Goal: Task Accomplishment & Management: Use online tool/utility

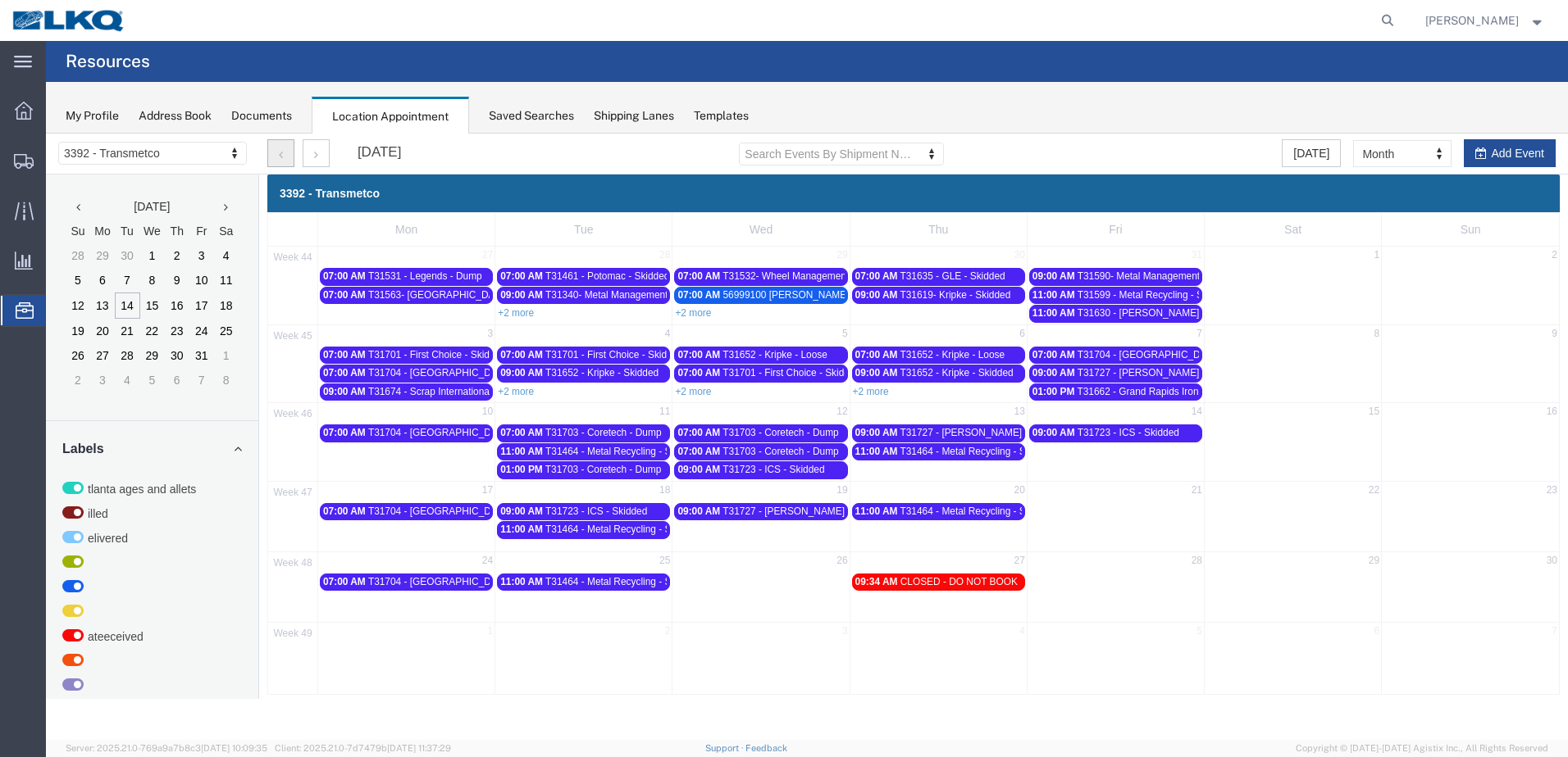
click at [279, 157] on icon "button" at bounding box center [281, 155] width 4 height 12
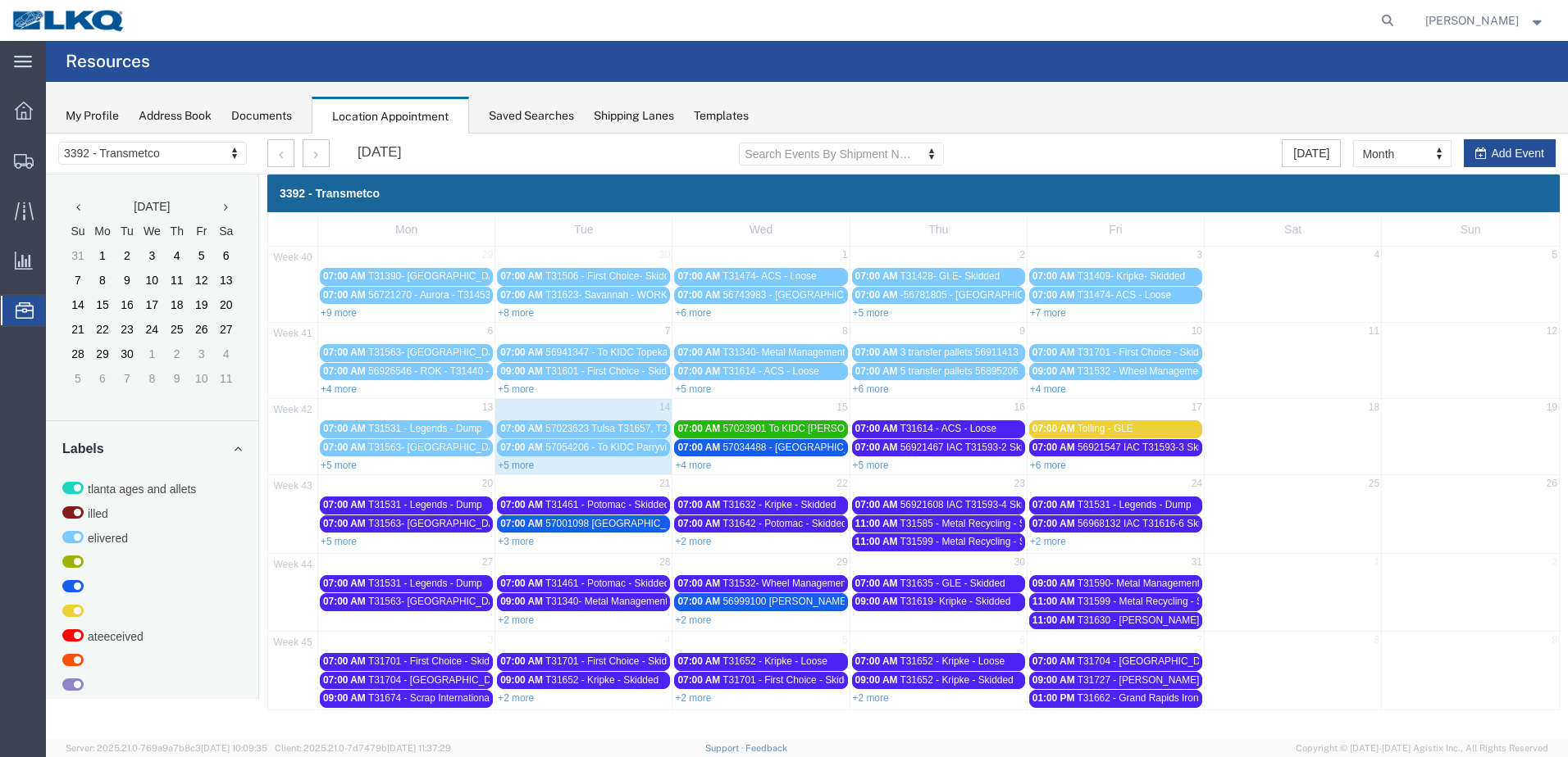
click at [702, 462] on link "+4 more" at bounding box center [693, 465] width 36 height 12
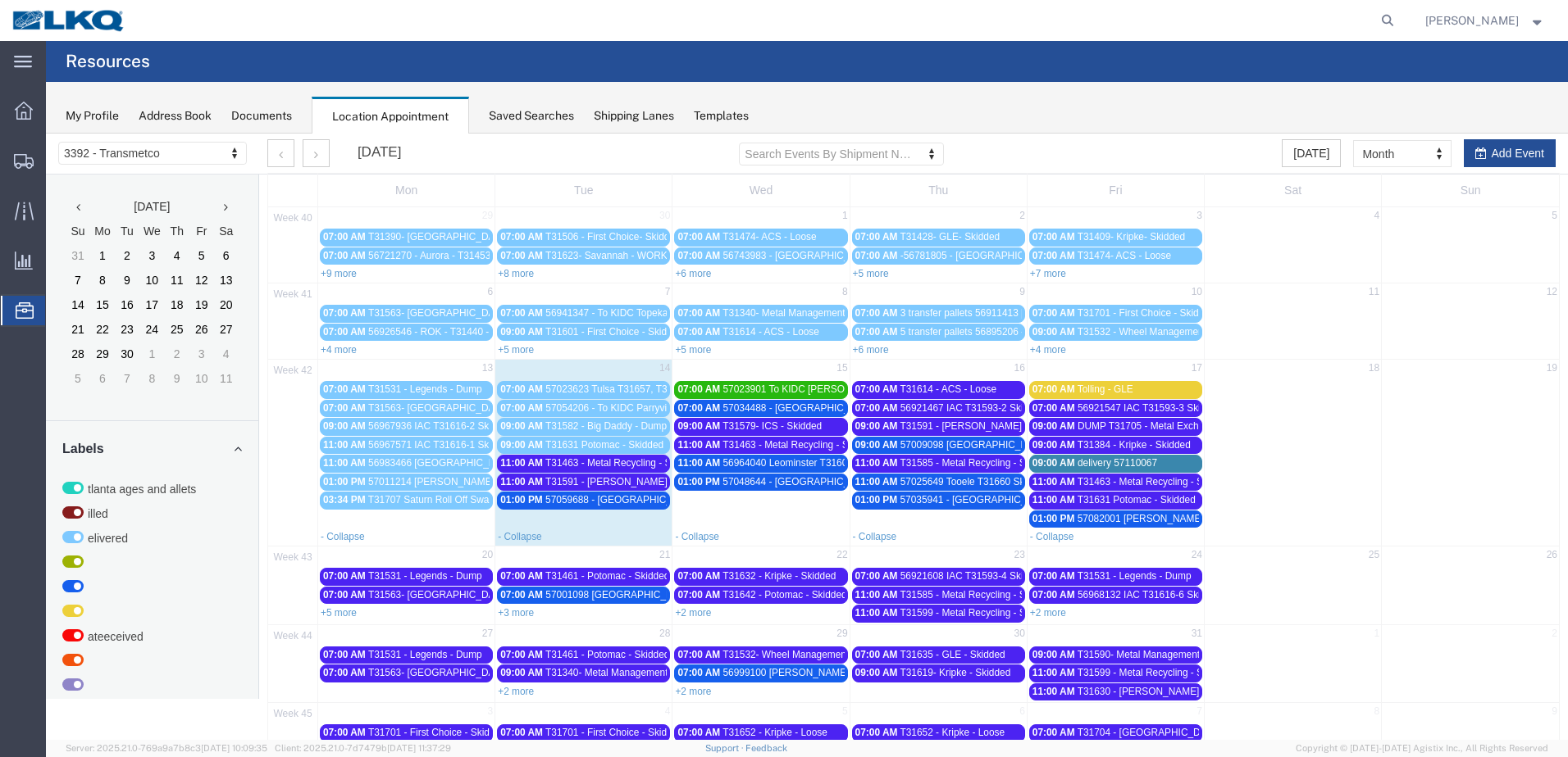
scroll to position [99, 0]
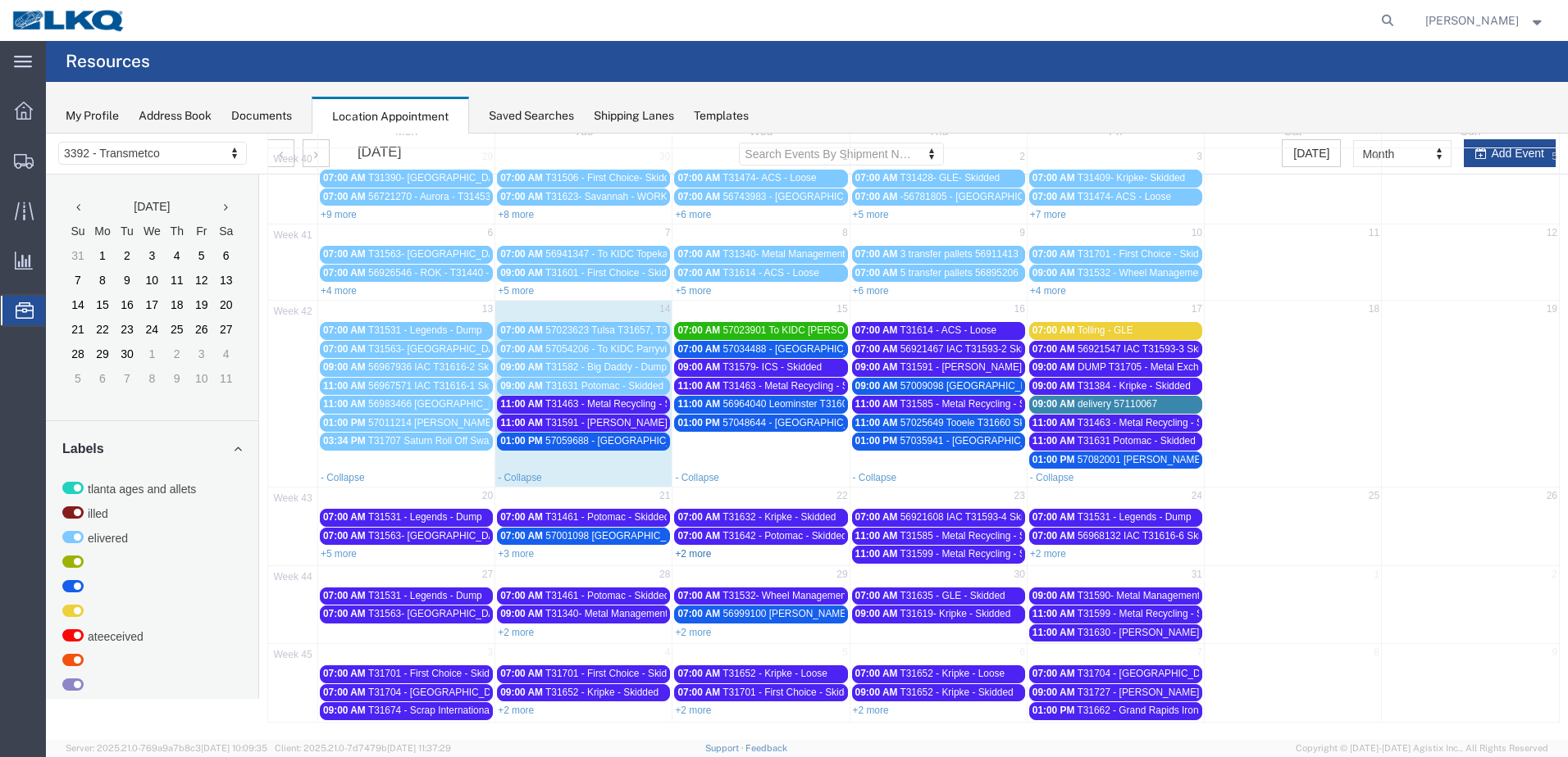
click at [691, 554] on link "+2 more" at bounding box center [693, 554] width 36 height 12
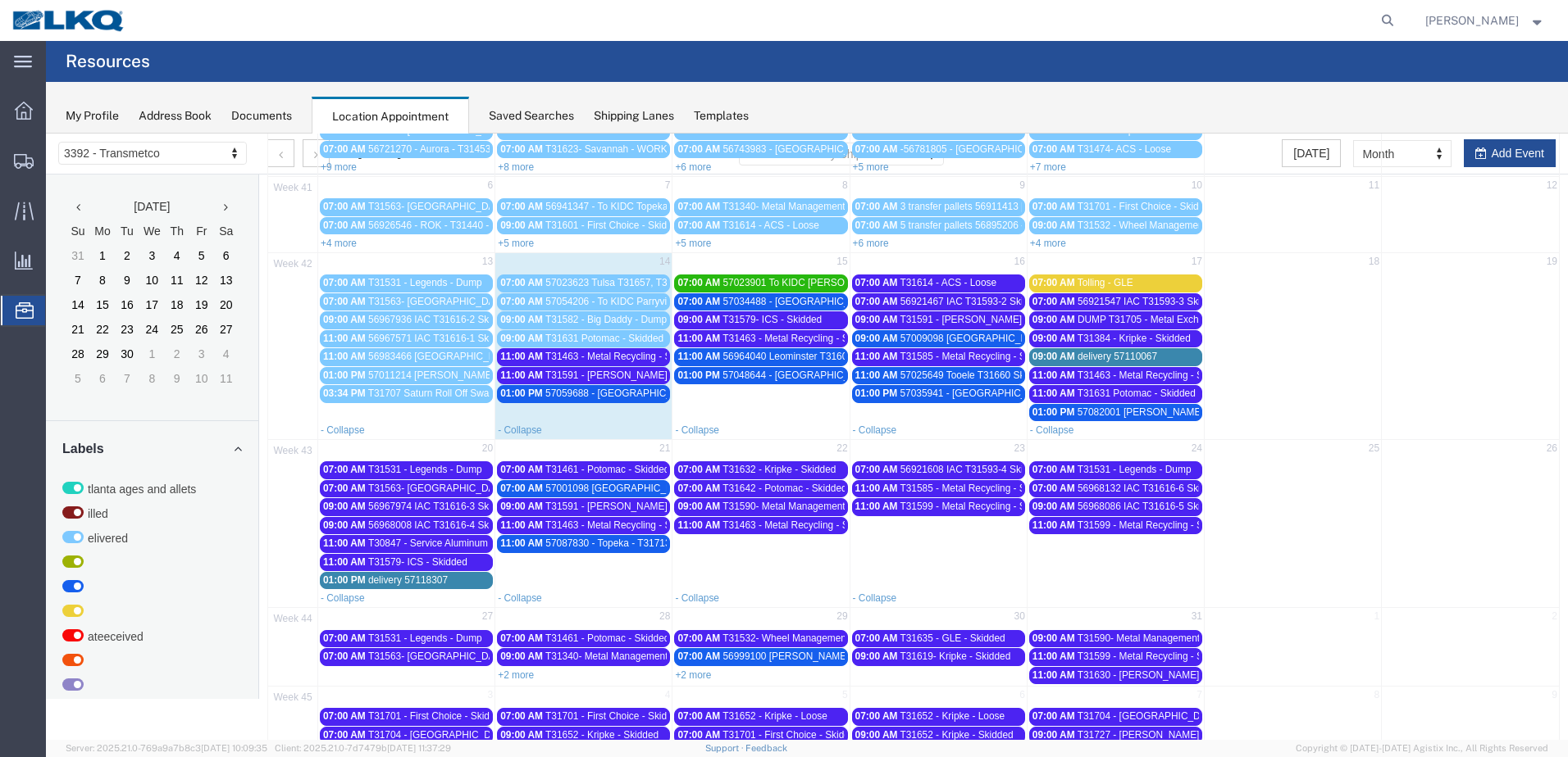
scroll to position [189, 0]
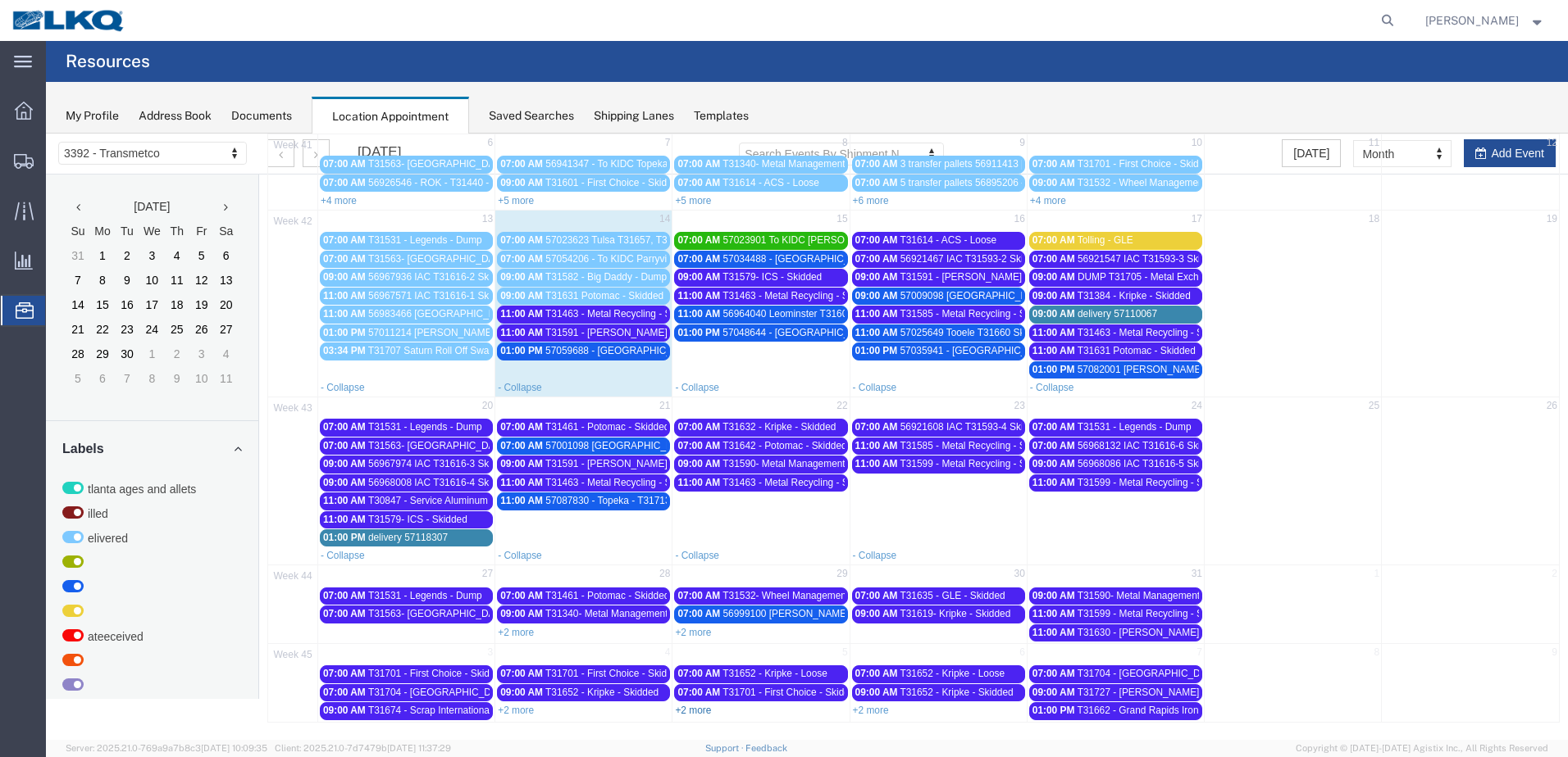
click at [701, 707] on link "+2 more" at bounding box center [693, 711] width 36 height 12
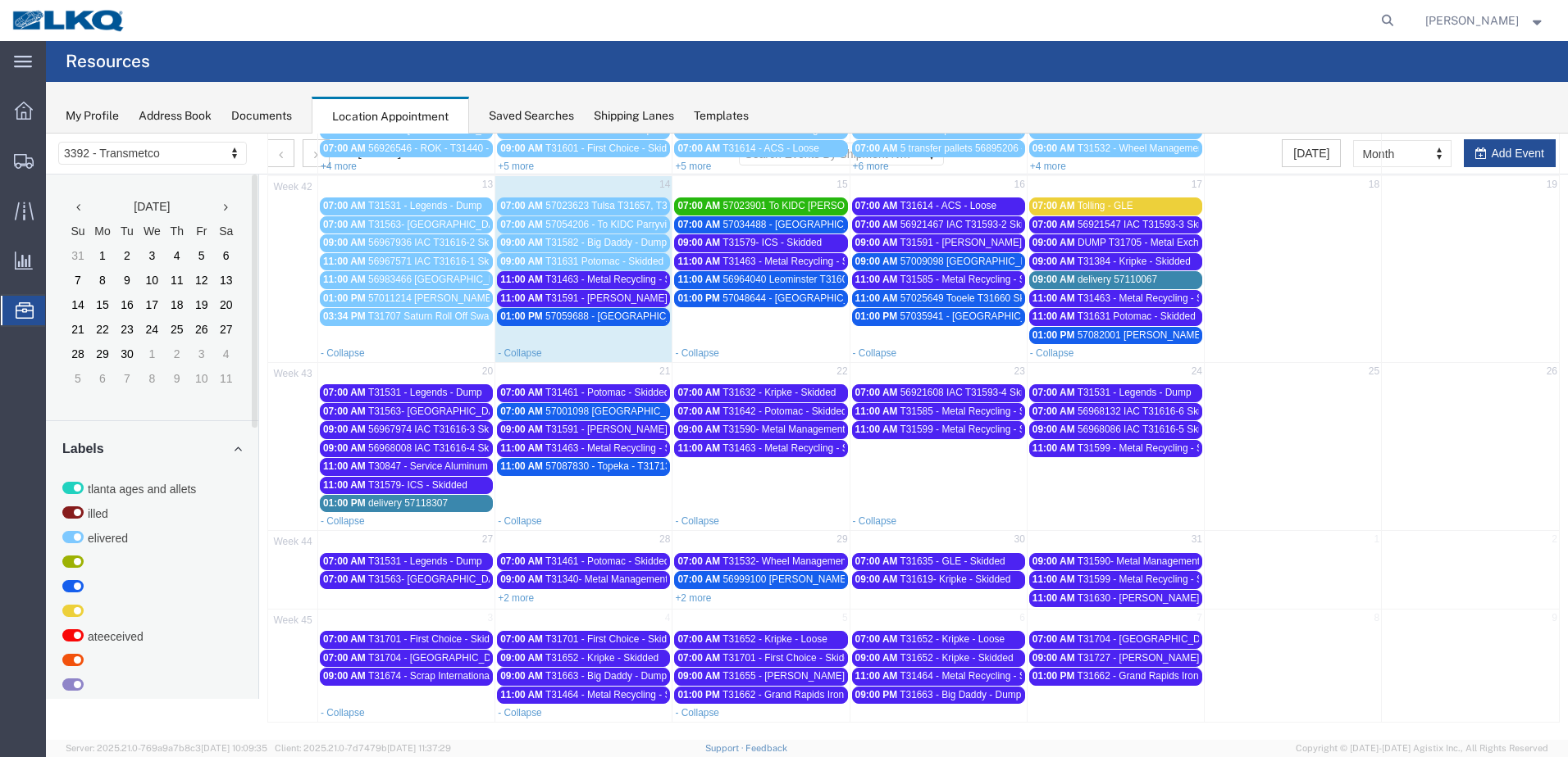
scroll to position [0, 0]
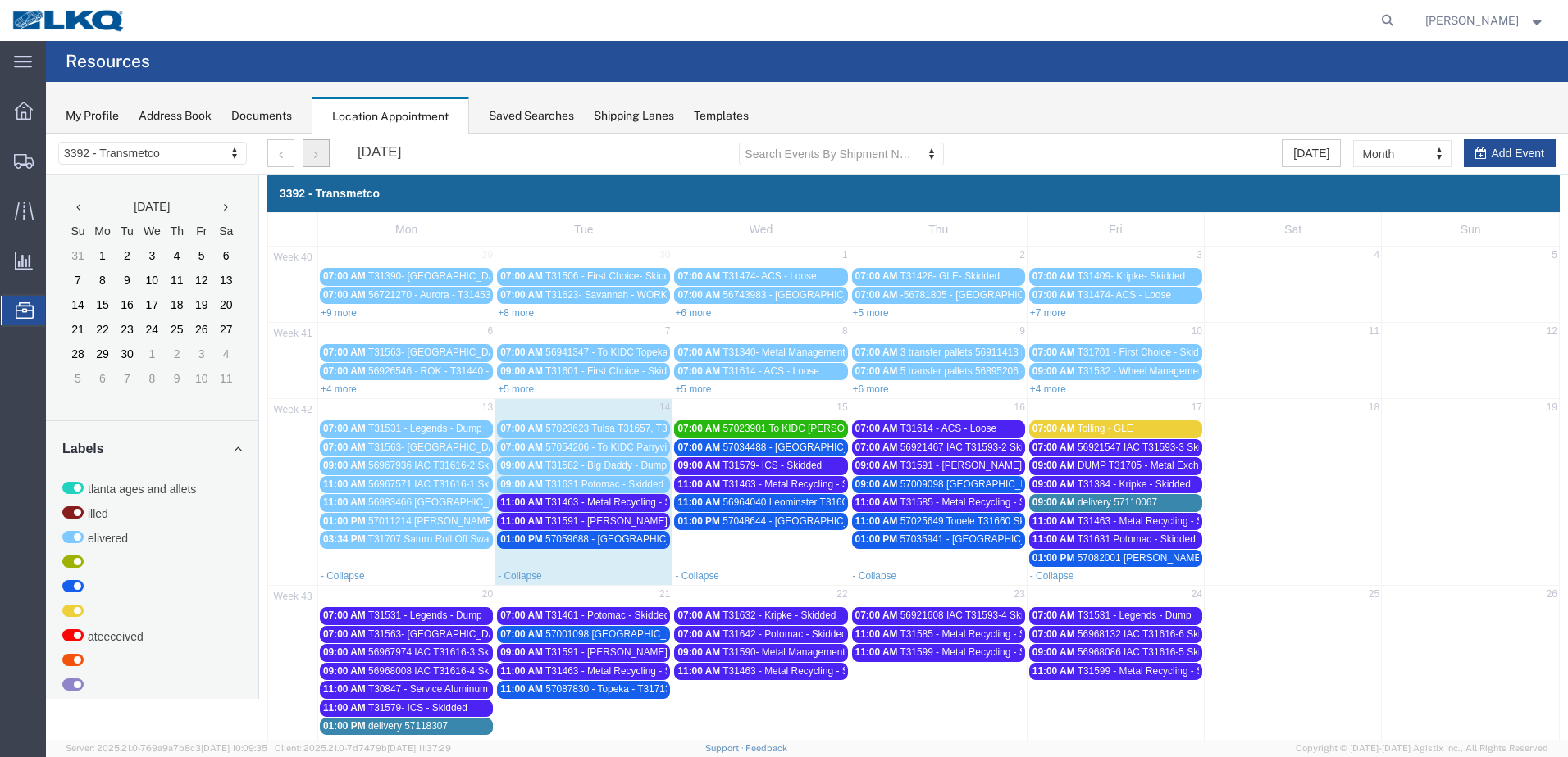
click at [310, 151] on button "button" at bounding box center [316, 153] width 27 height 28
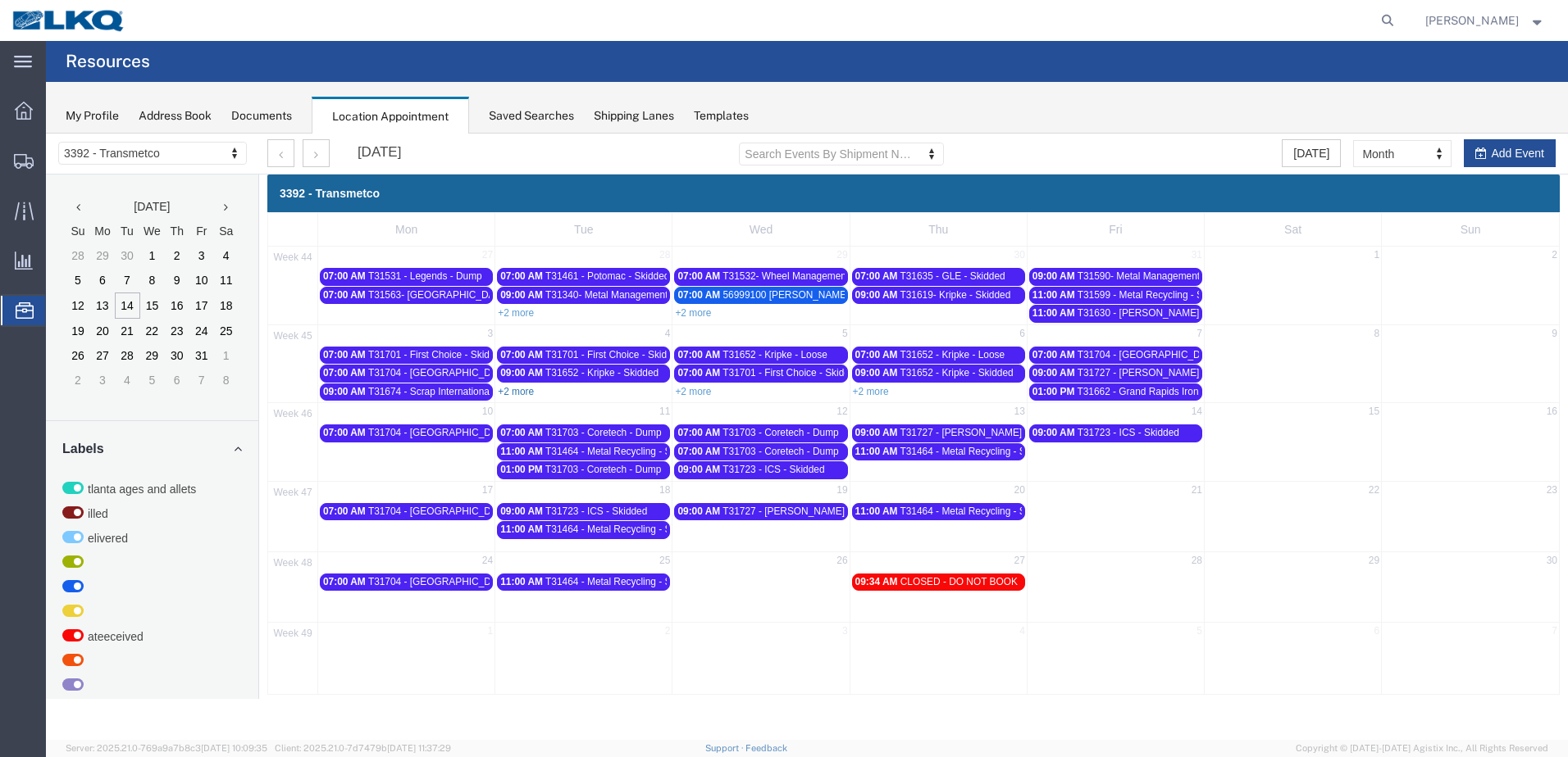
click at [512, 388] on link "+2 more" at bounding box center [515, 392] width 36 height 12
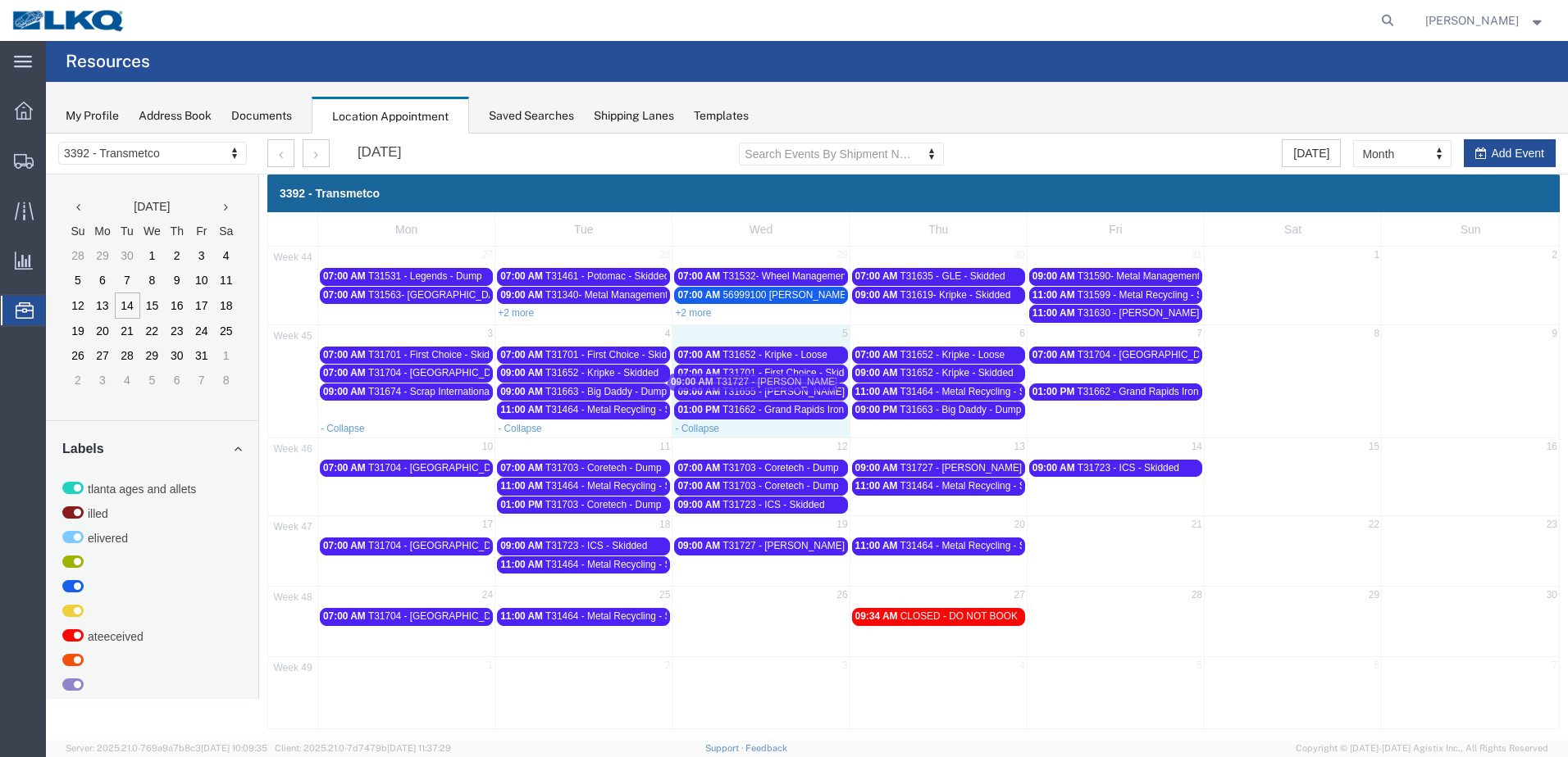
drag, startPoint x: 1134, startPoint y: 372, endPoint x: 778, endPoint y: 381, distance: 356.1
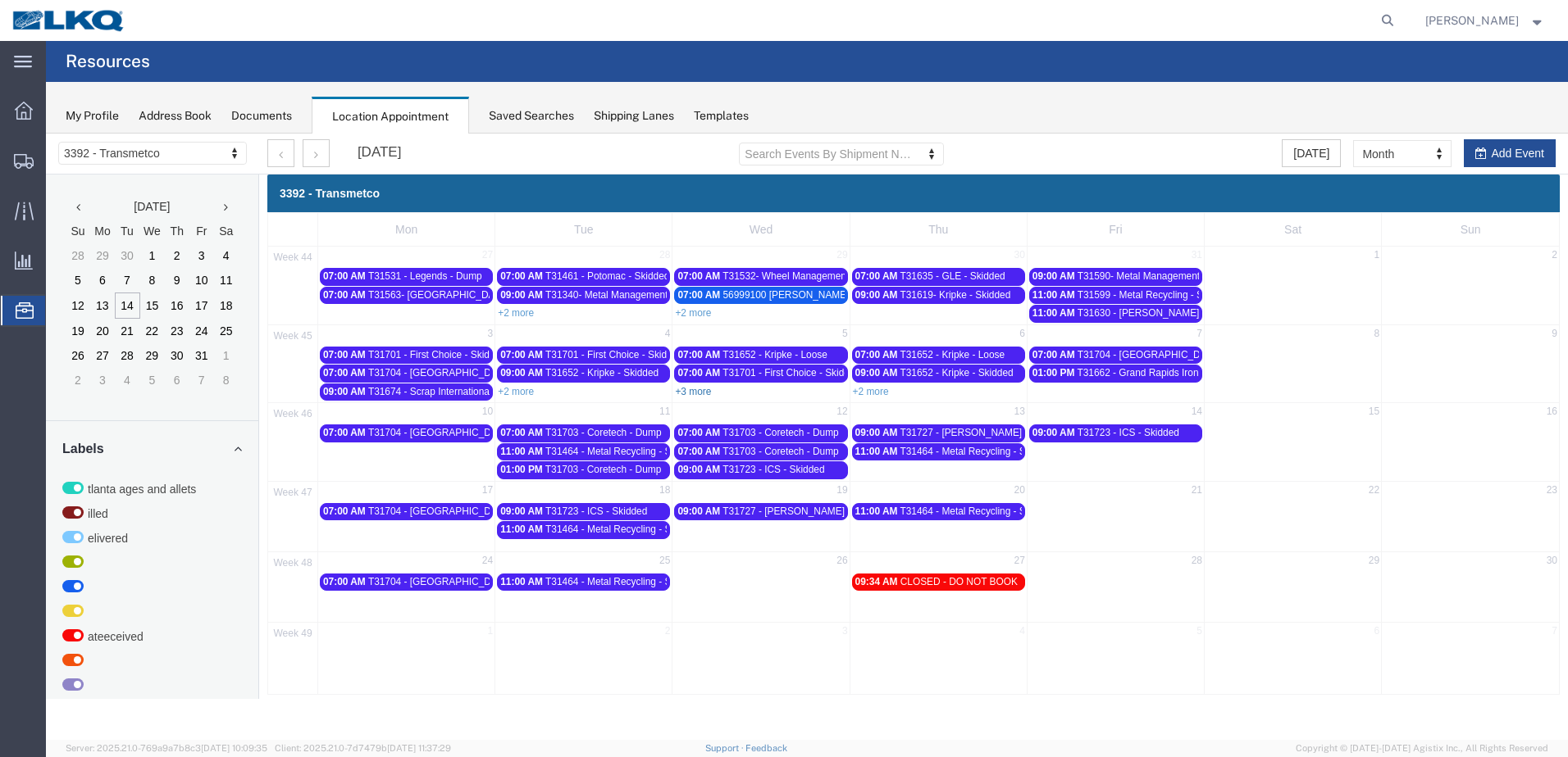
click at [690, 387] on link "+3 more" at bounding box center [693, 392] width 36 height 12
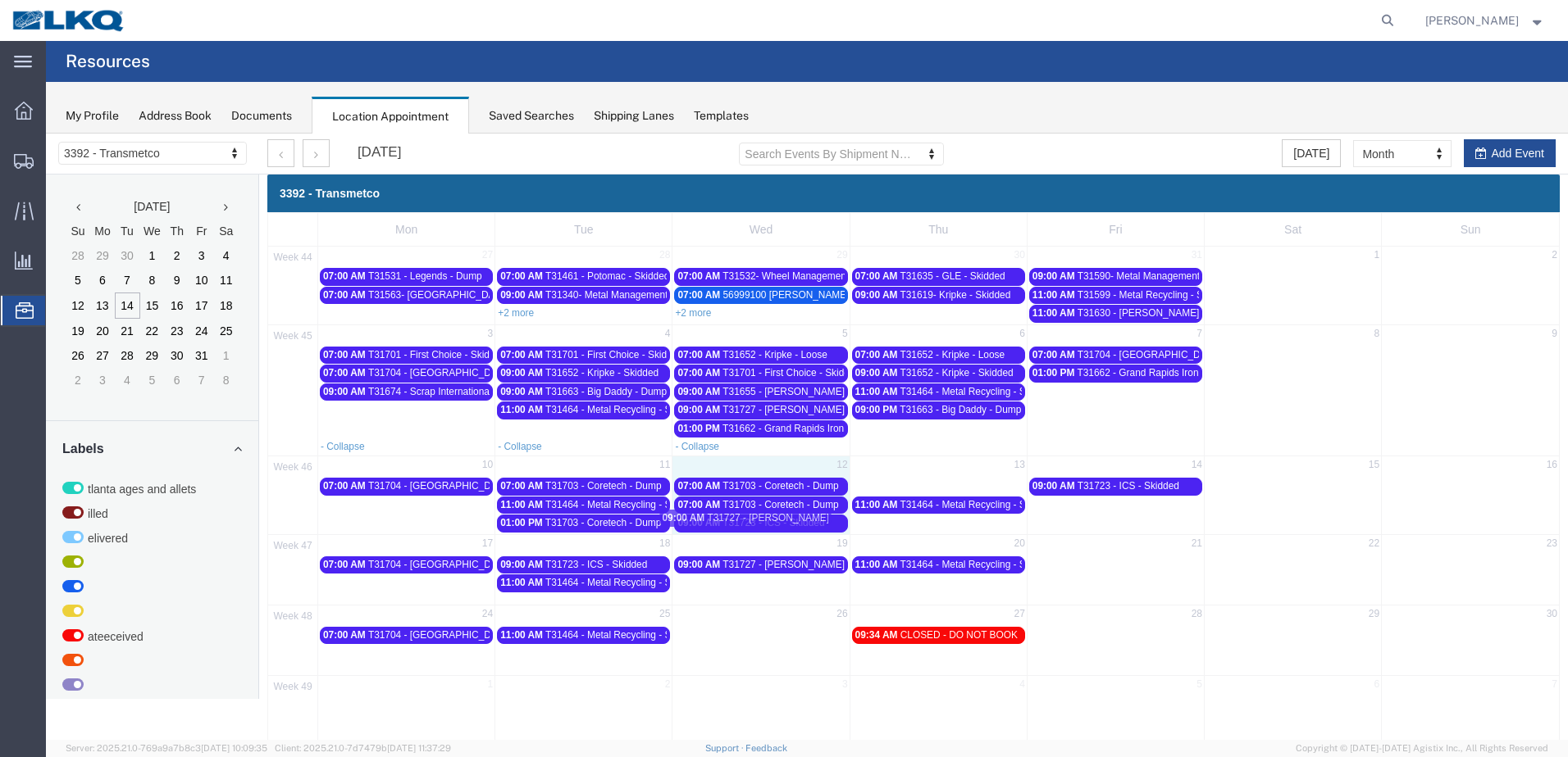
drag, startPoint x: 987, startPoint y: 488, endPoint x: 799, endPoint y: 520, distance: 190.7
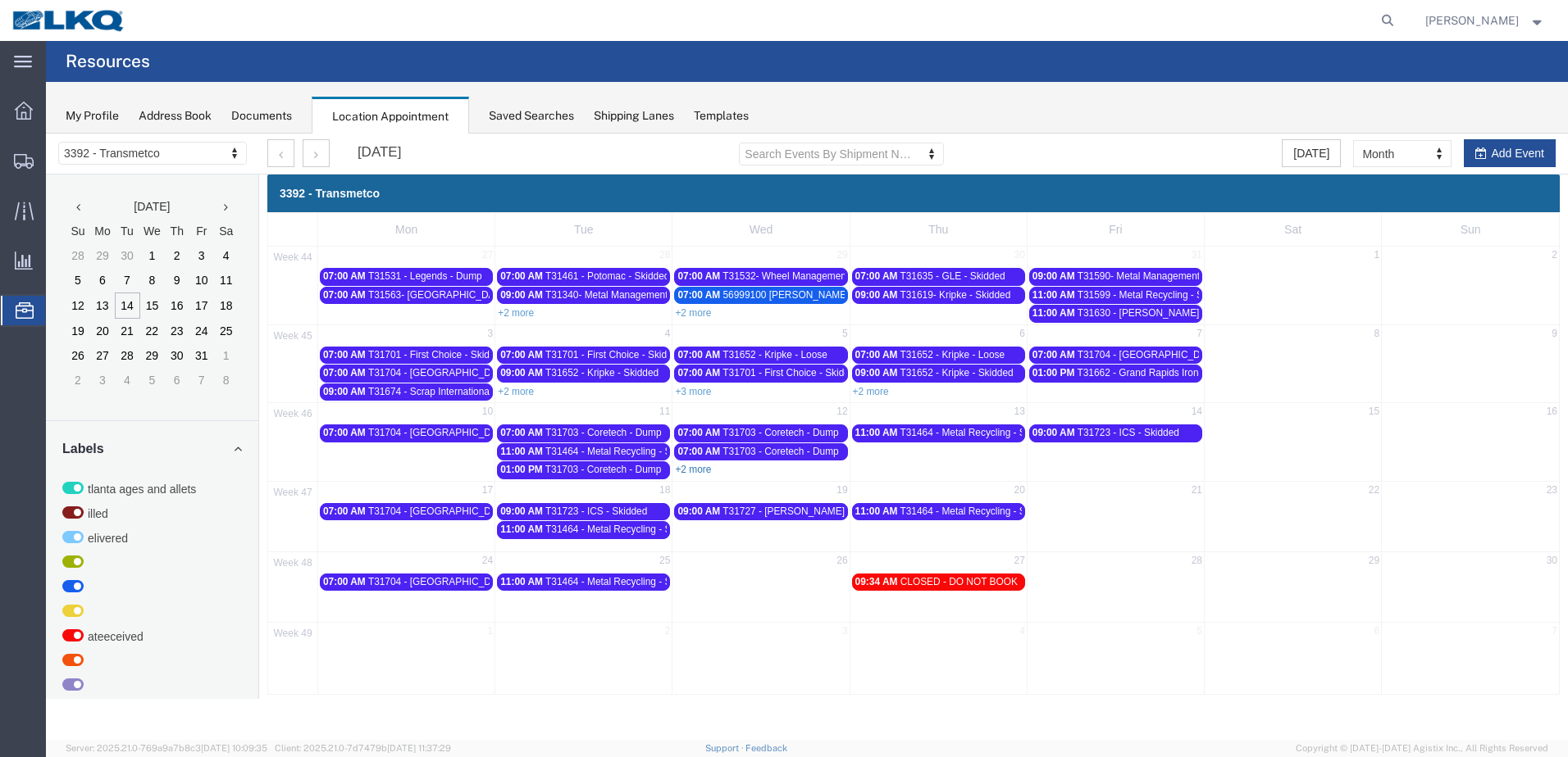
click at [695, 468] on link "+2 more" at bounding box center [693, 470] width 36 height 12
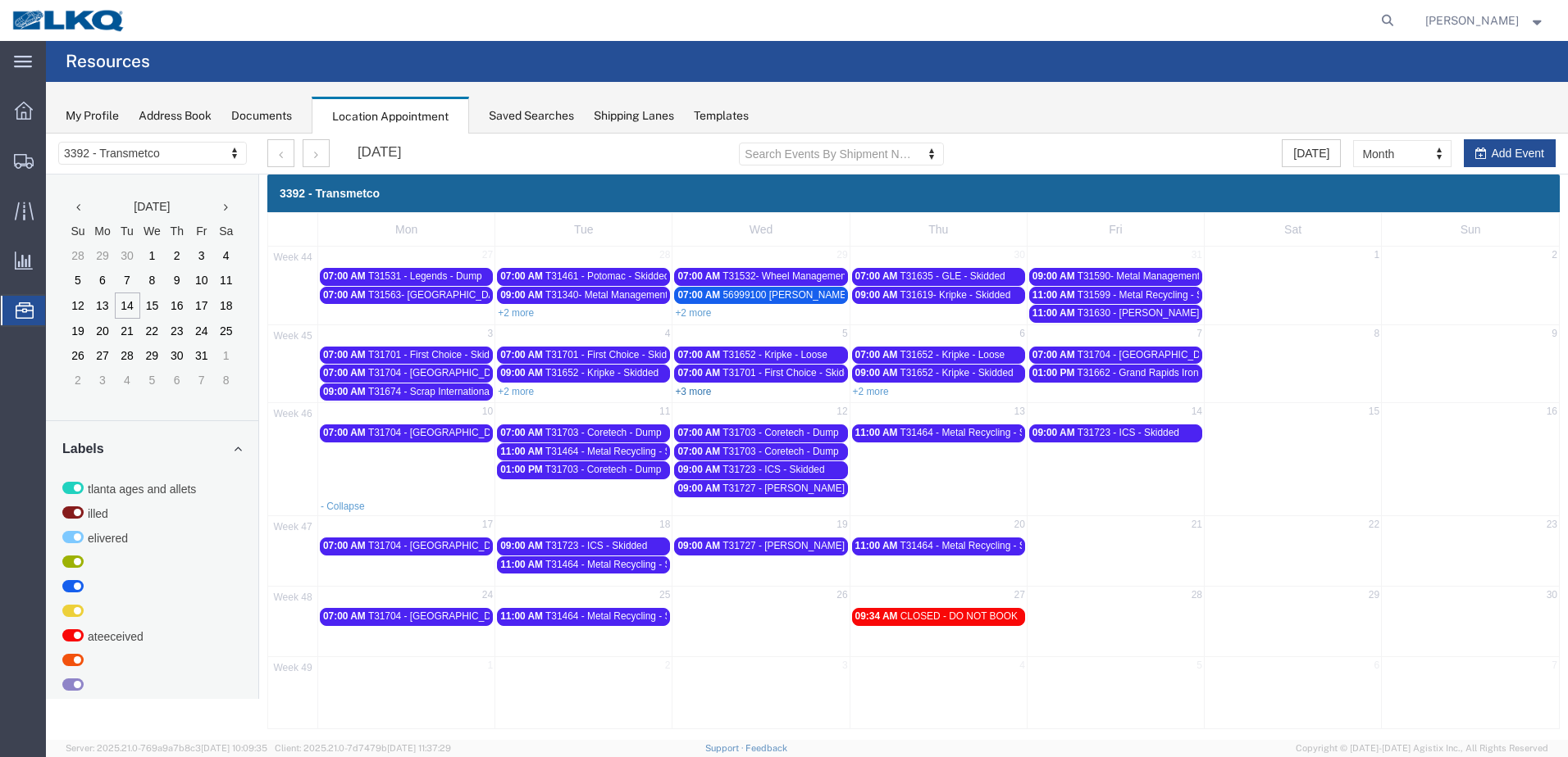
click at [683, 390] on link "+3 more" at bounding box center [693, 392] width 36 height 12
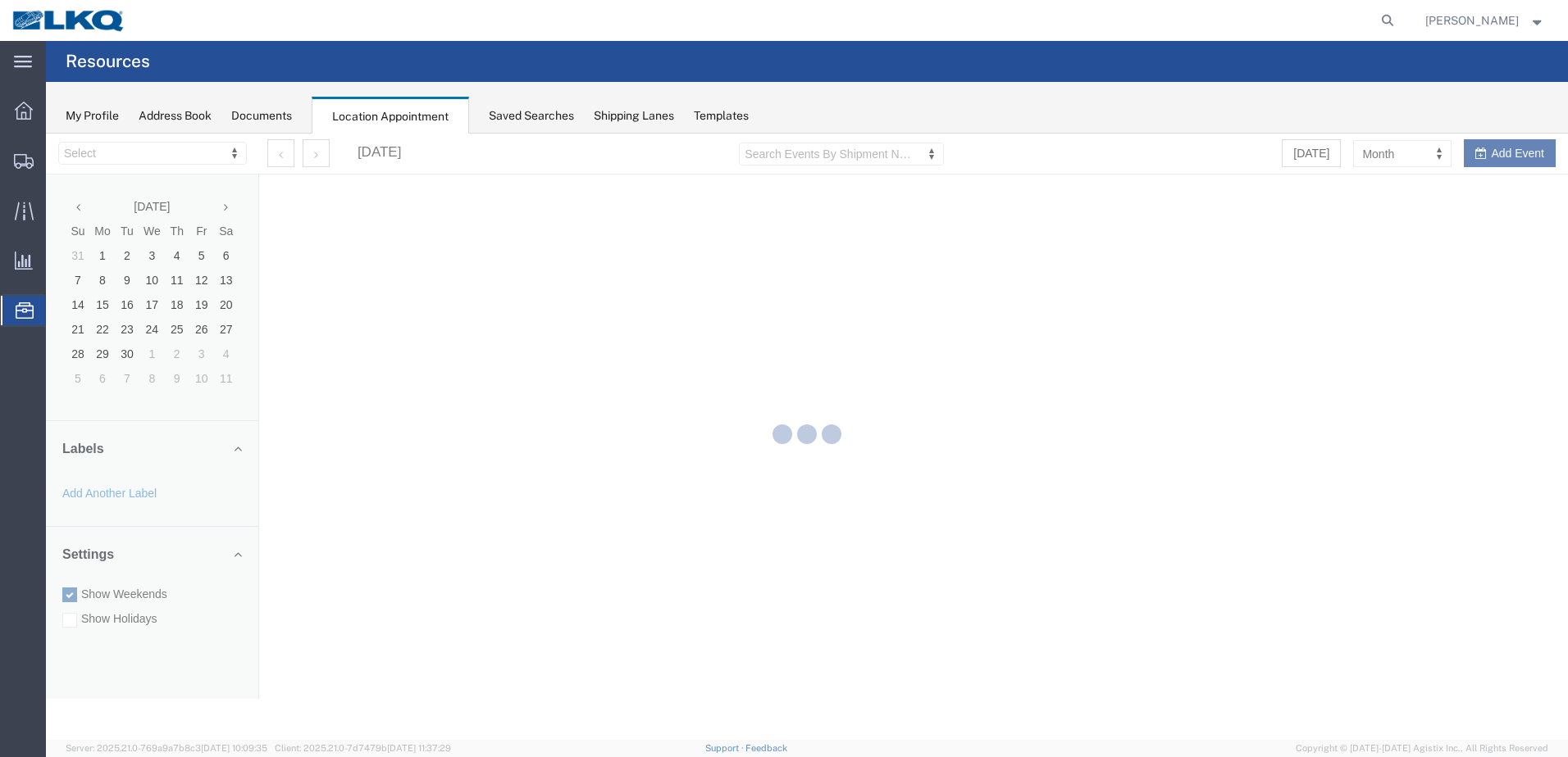
select select "28018"
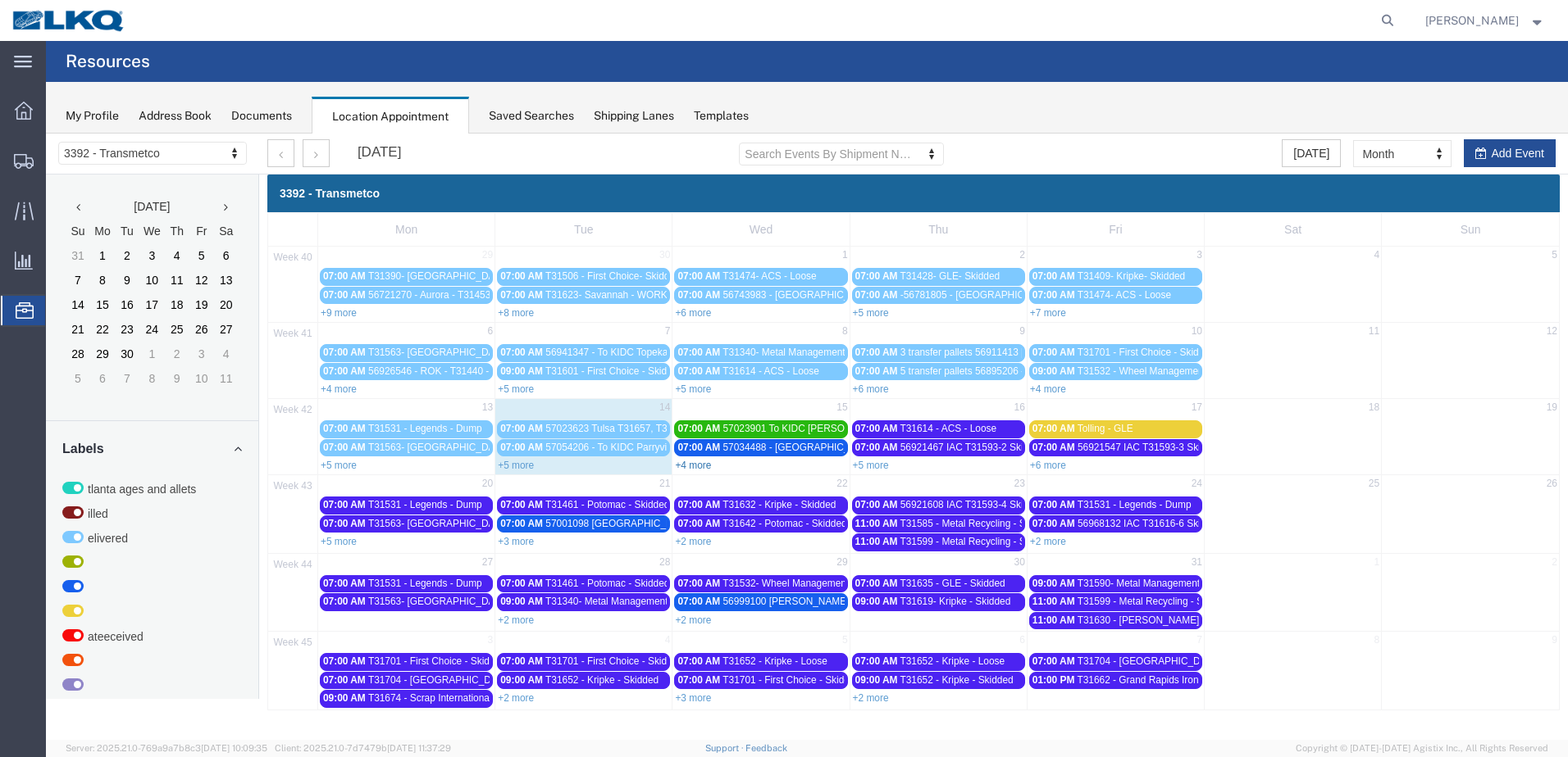
click at [695, 465] on link "+4 more" at bounding box center [693, 465] width 36 height 12
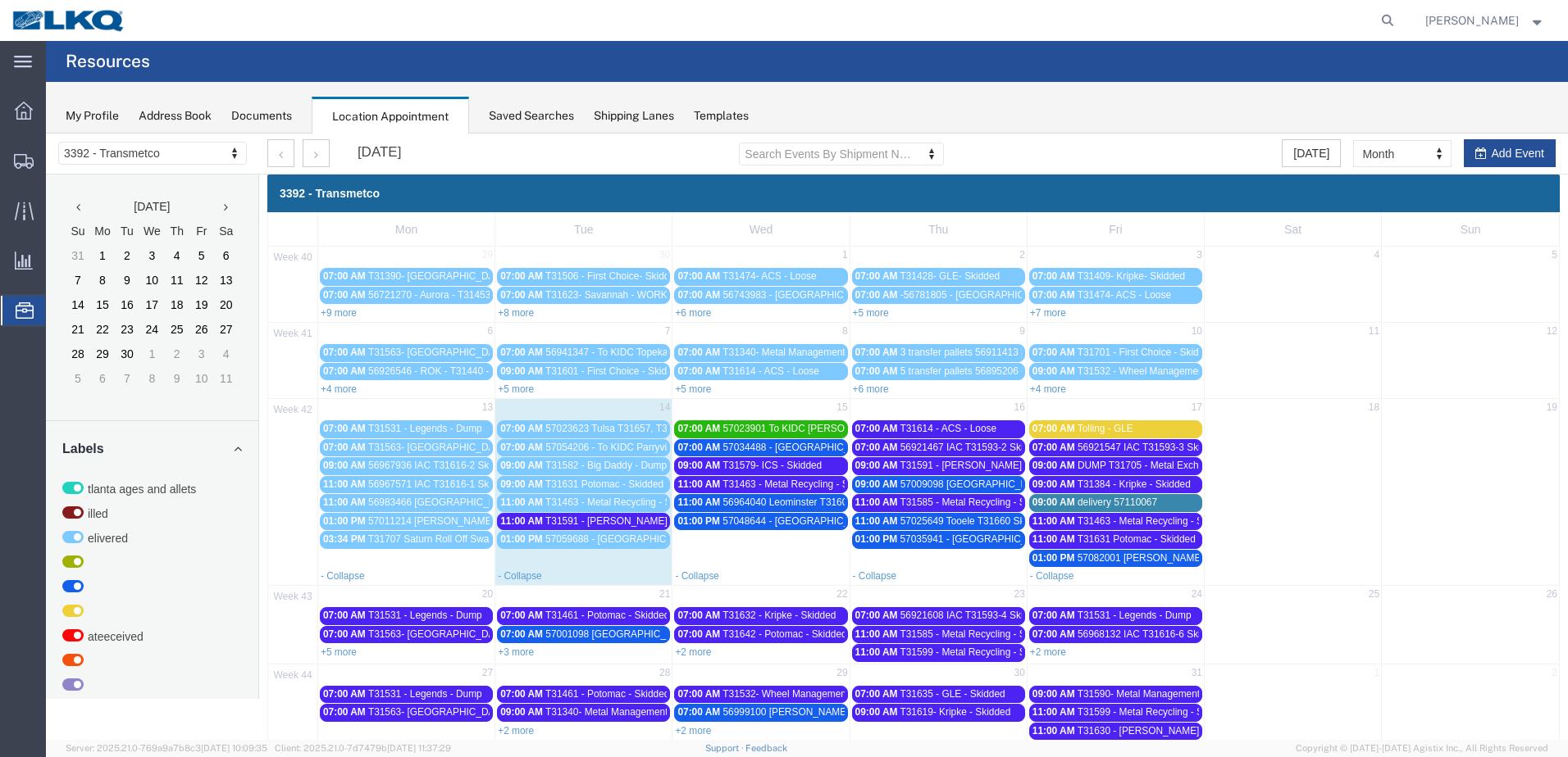
click at [606, 520] on span "T31591 - [PERSON_NAME] / [GEOGRAPHIC_DATA] - Dump" at bounding box center [678, 521] width 266 height 12
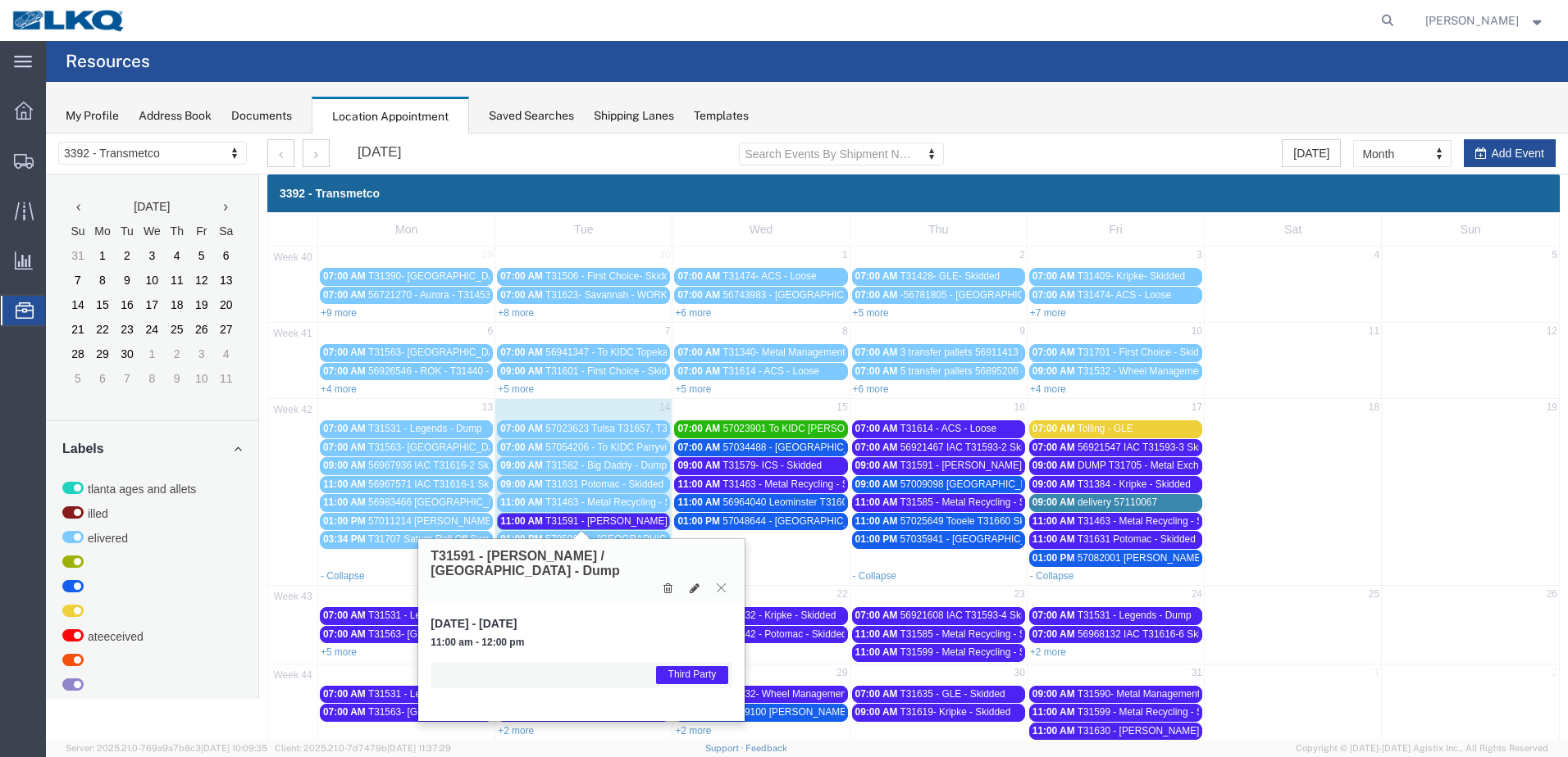
click at [724, 583] on icon at bounding box center [721, 588] width 9 height 10
